Goal: Transaction & Acquisition: Book appointment/travel/reservation

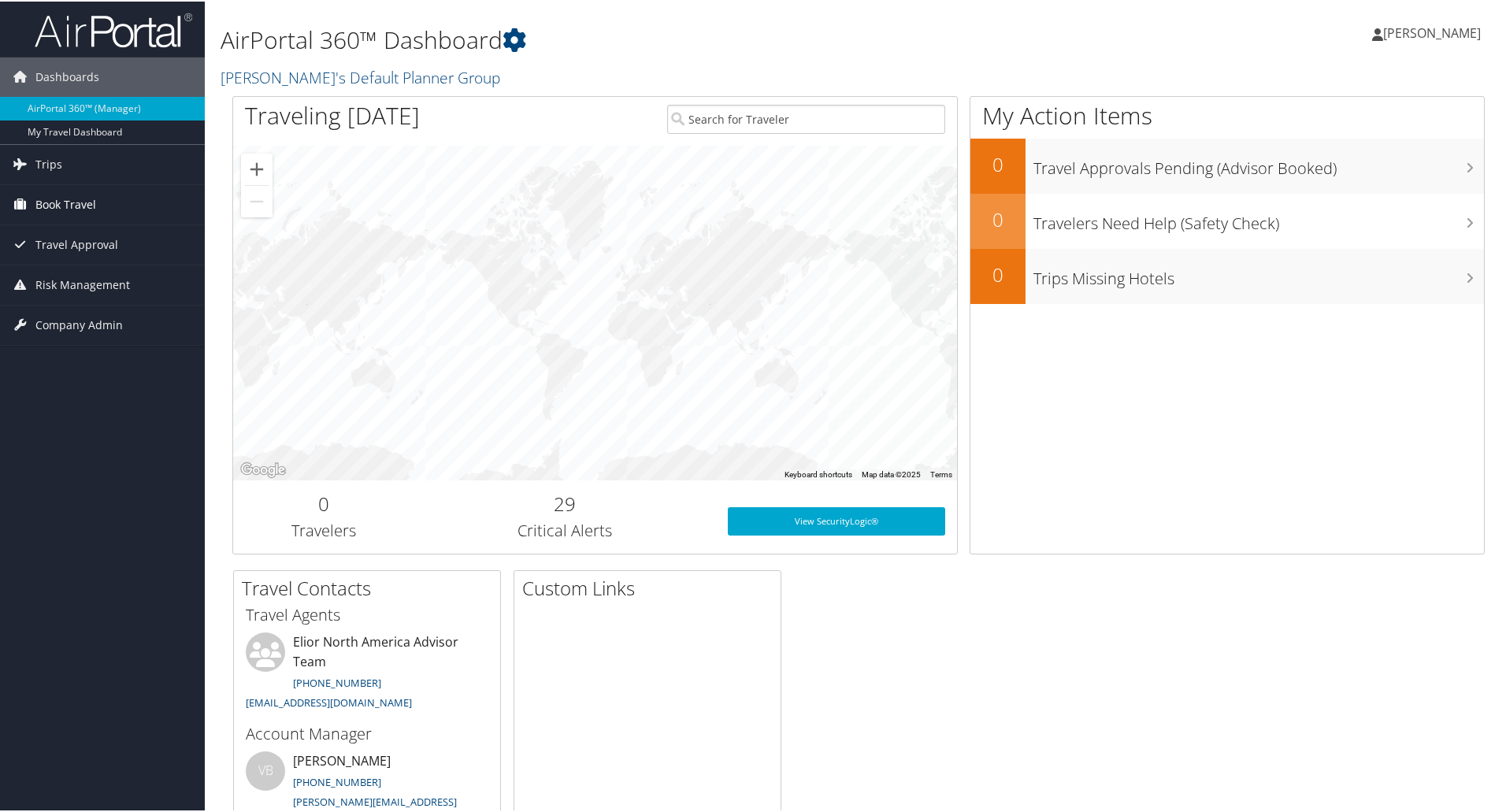
click at [89, 199] on span "Book Travel" at bounding box center [65, 203] width 61 height 40
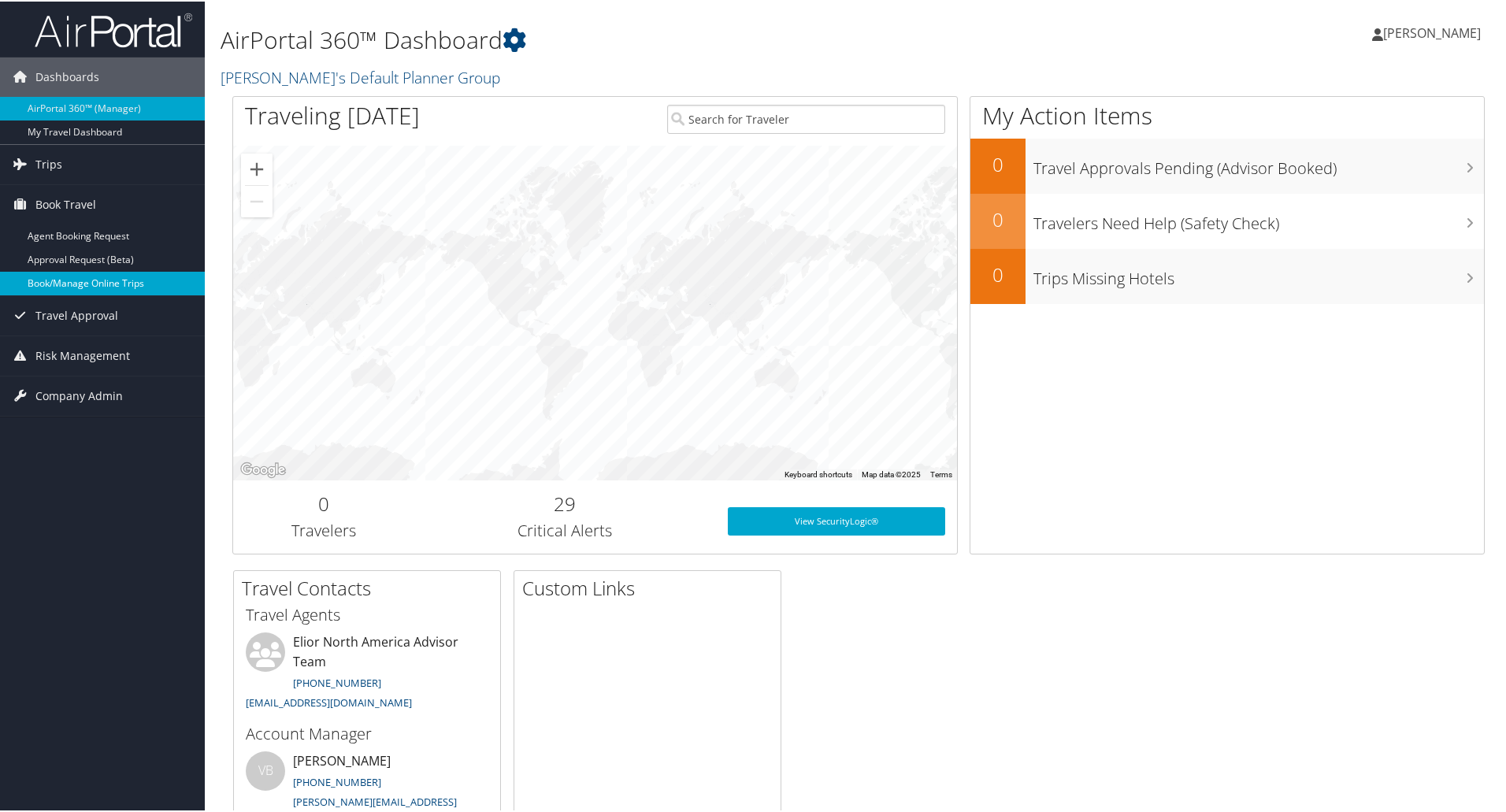
click at [103, 281] on link "Book/Manage Online Trips" at bounding box center [102, 282] width 205 height 24
click at [1418, 33] on span "[PERSON_NAME]" at bounding box center [1431, 32] width 98 height 18
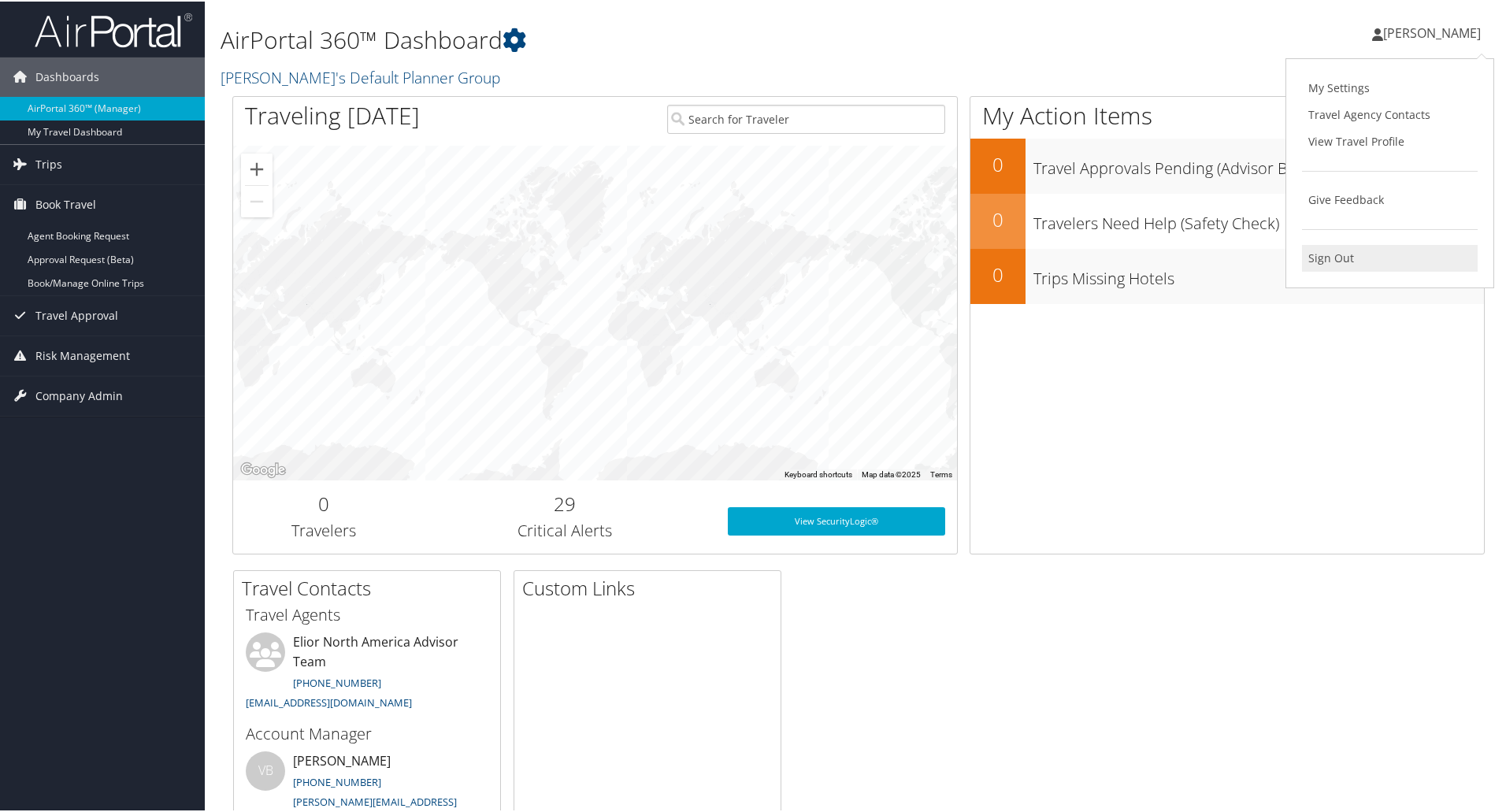
click at [1323, 254] on link "Sign Out" at bounding box center [1389, 257] width 176 height 26
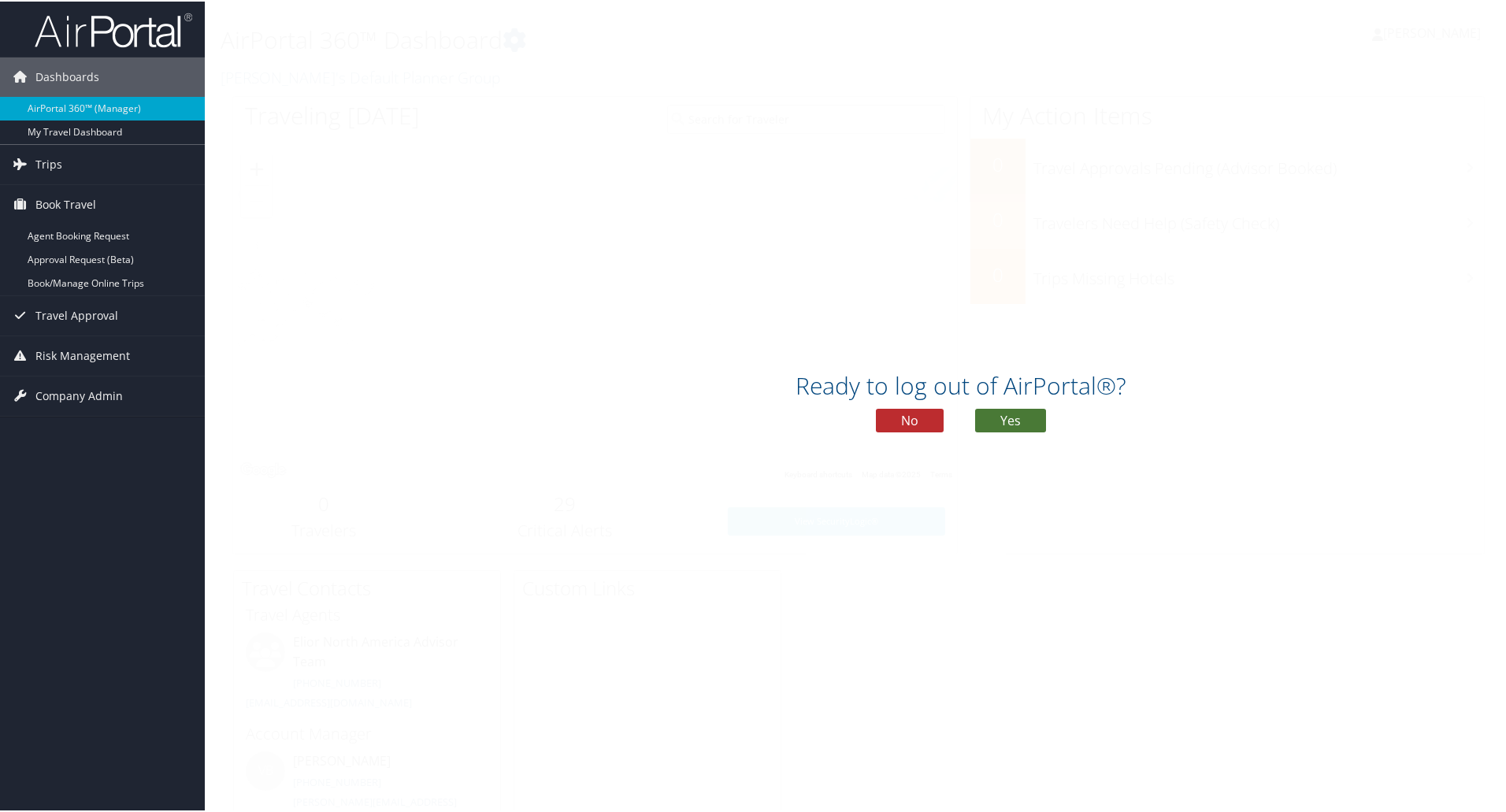
click at [1002, 419] on button "Yes" at bounding box center [1010, 418] width 71 height 24
